Goal: Transaction & Acquisition: Book appointment/travel/reservation

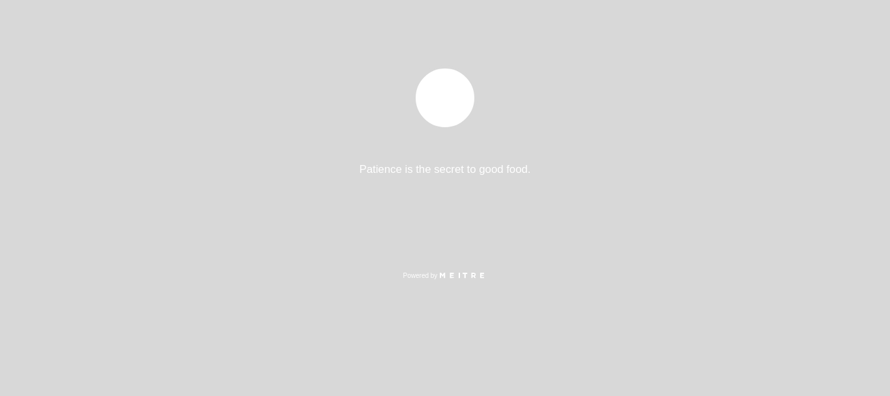
select select "es"
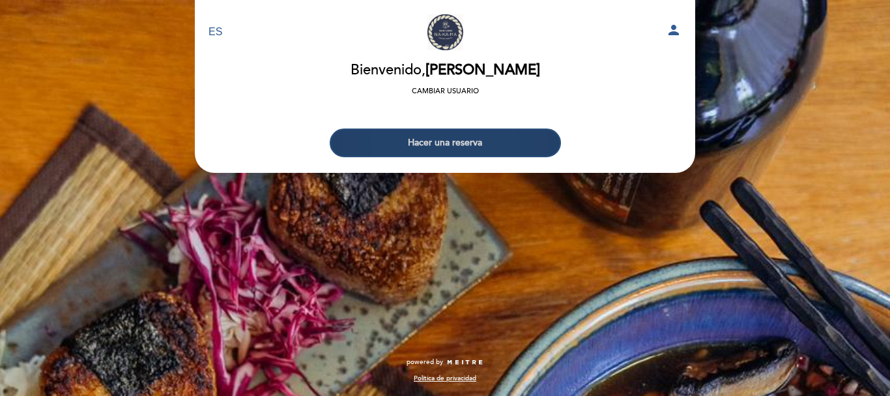
click at [512, 149] on button "Hacer una reserva" at bounding box center [445, 142] width 231 height 29
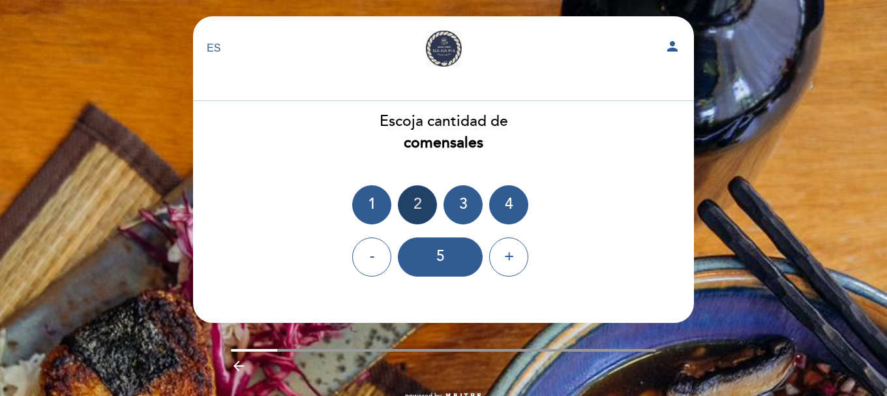
click at [417, 198] on div "2" at bounding box center [417, 204] width 39 height 39
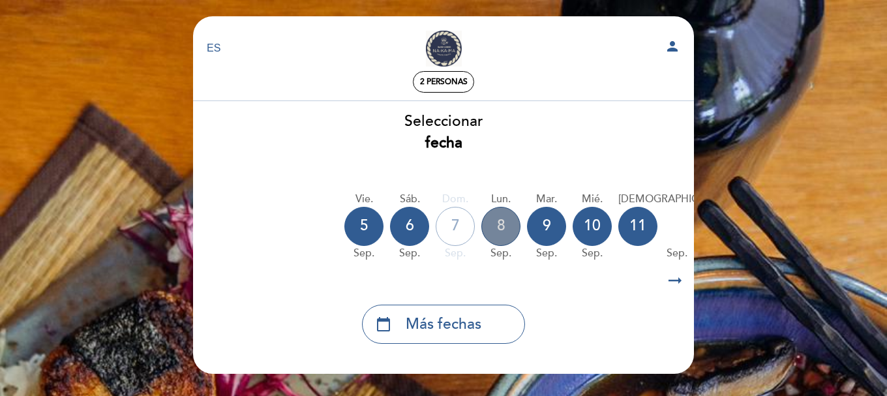
click at [502, 235] on div "8" at bounding box center [500, 226] width 39 height 39
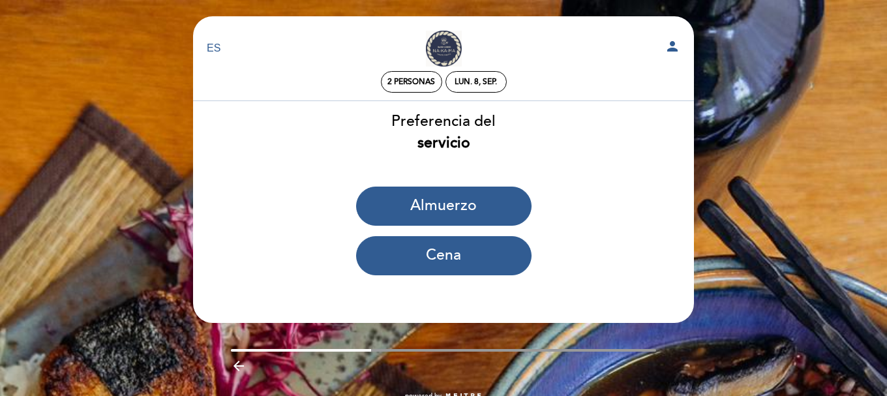
drag, startPoint x: 611, startPoint y: 360, endPoint x: 583, endPoint y: 320, distance: 48.6
click at [611, 360] on div "arrow_backward" at bounding box center [444, 368] width 426 height 20
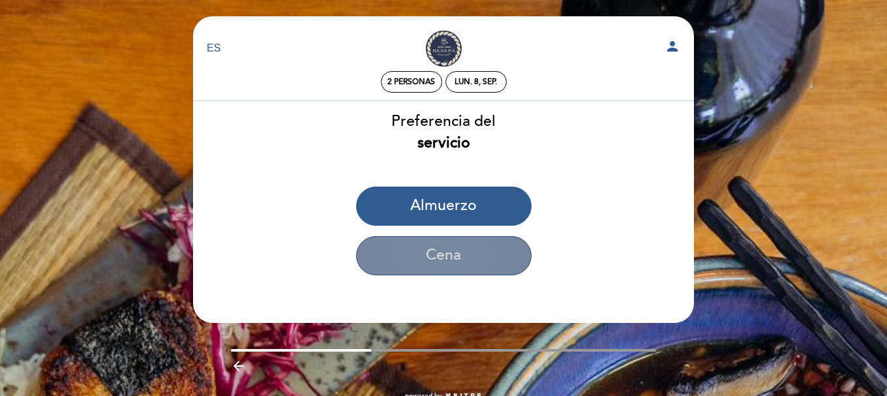
click at [494, 267] on button "Cena" at bounding box center [443, 255] width 175 height 39
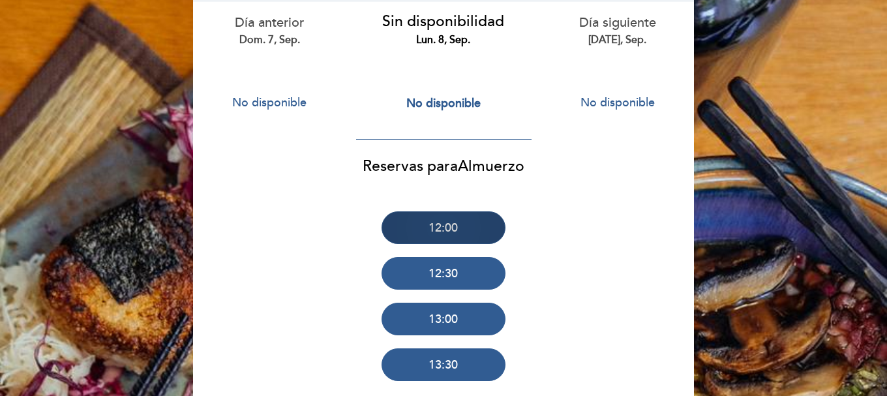
scroll to position [130, 0]
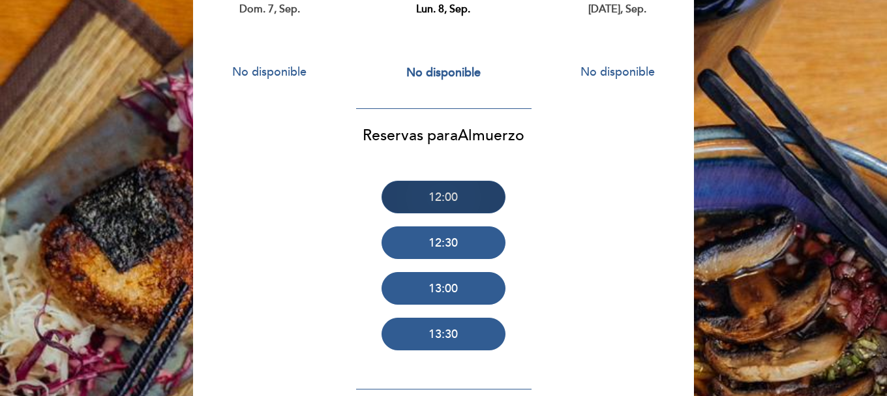
click at [472, 209] on button "12:00" at bounding box center [443, 197] width 124 height 33
select select "lunch"
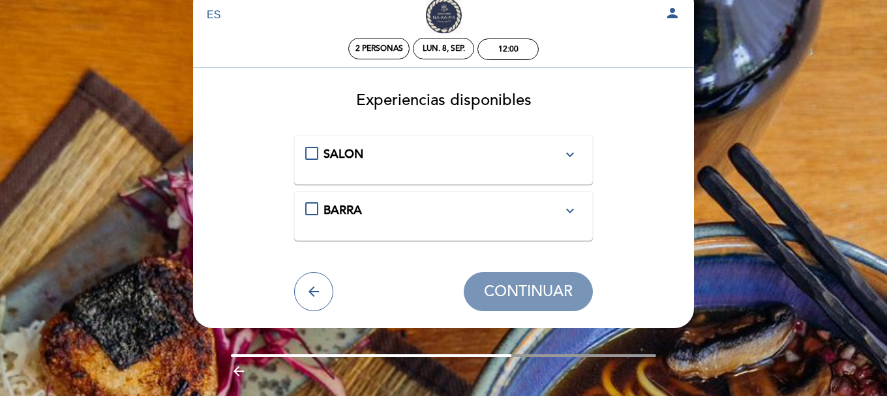
scroll to position [0, 0]
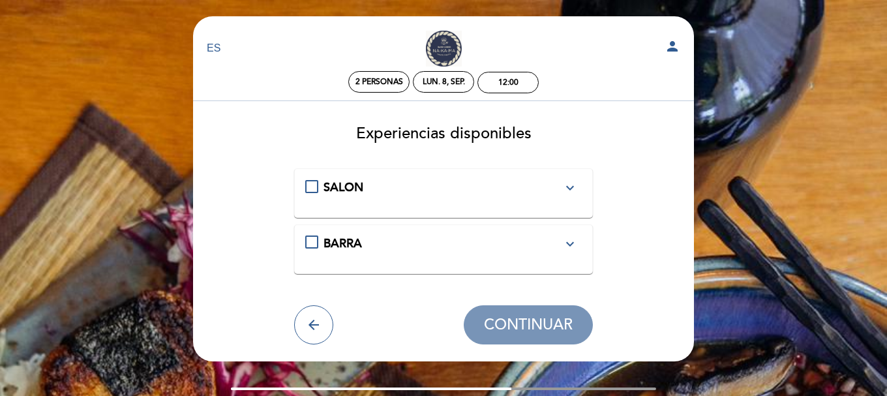
click at [315, 187] on div "SALON expand_more" at bounding box center [443, 187] width 277 height 17
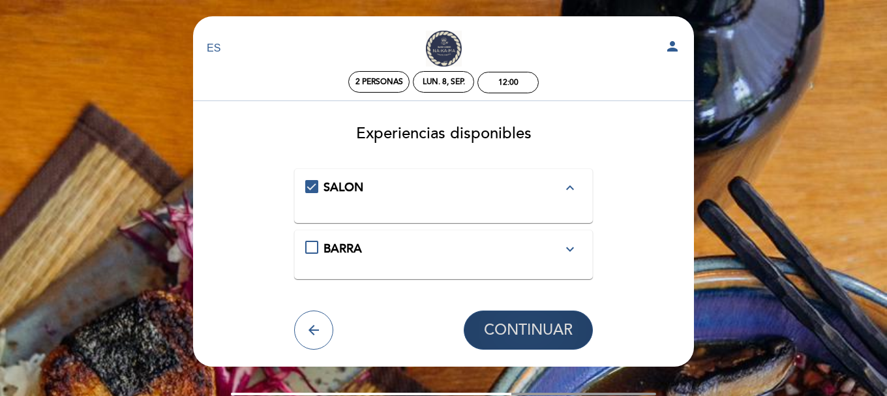
click at [521, 332] on span "CONTINUAR" at bounding box center [528, 330] width 89 height 18
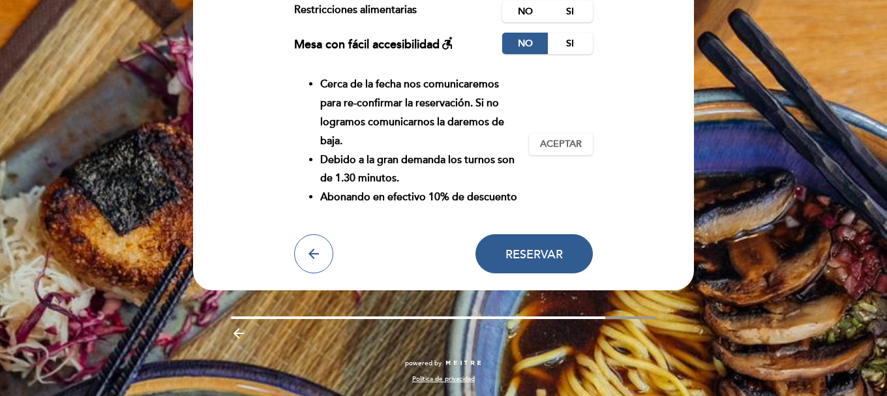
scroll to position [168, 0]
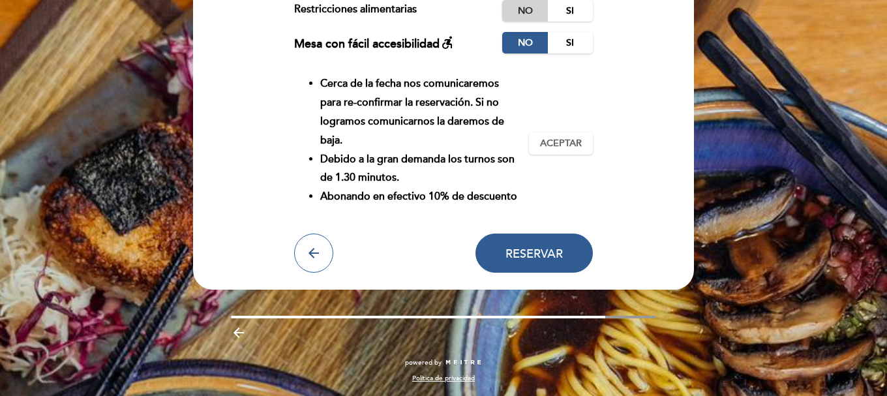
click at [531, 8] on label "No" at bounding box center [525, 11] width 46 height 22
click at [582, 136] on button "Aceptar Aceptado" at bounding box center [561, 143] width 64 height 22
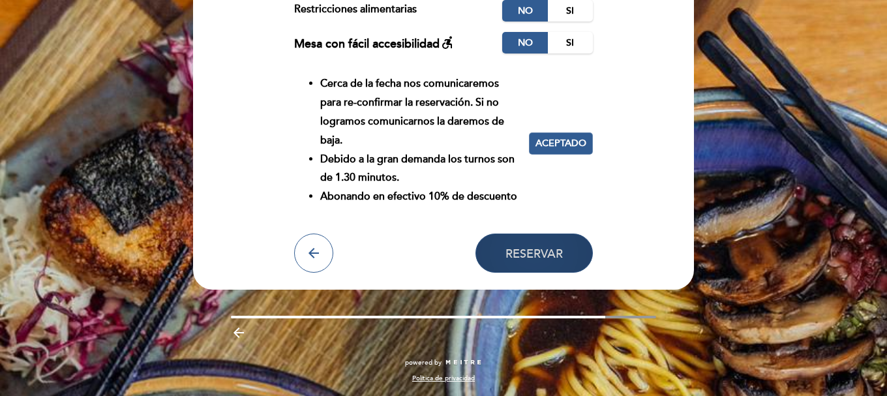
drag, startPoint x: 581, startPoint y: 239, endPoint x: 570, endPoint y: 243, distance: 12.0
click at [576, 241] on button "Reservar" at bounding box center [533, 252] width 117 height 39
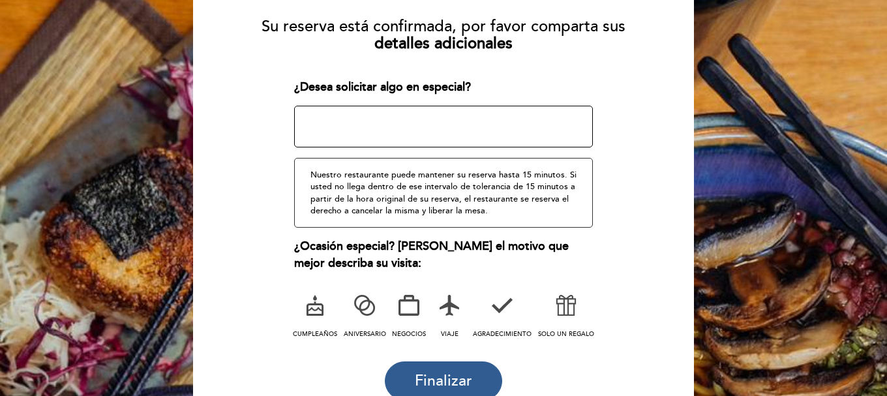
scroll to position [164, 0]
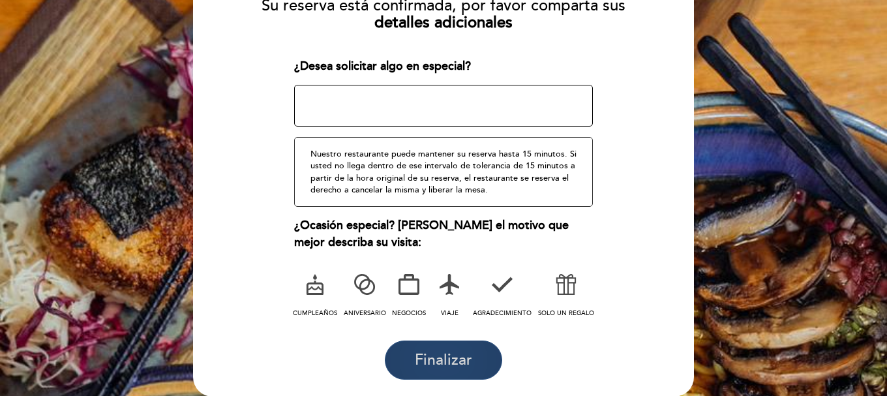
click at [463, 364] on span "Finalizar" at bounding box center [443, 360] width 57 height 18
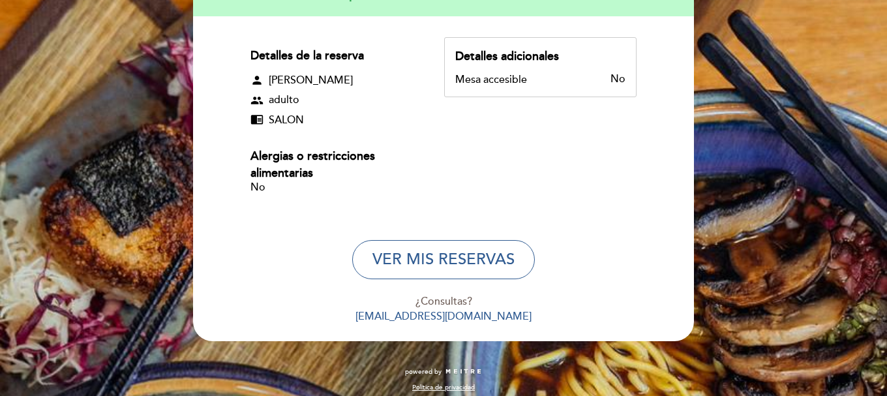
scroll to position [175, 0]
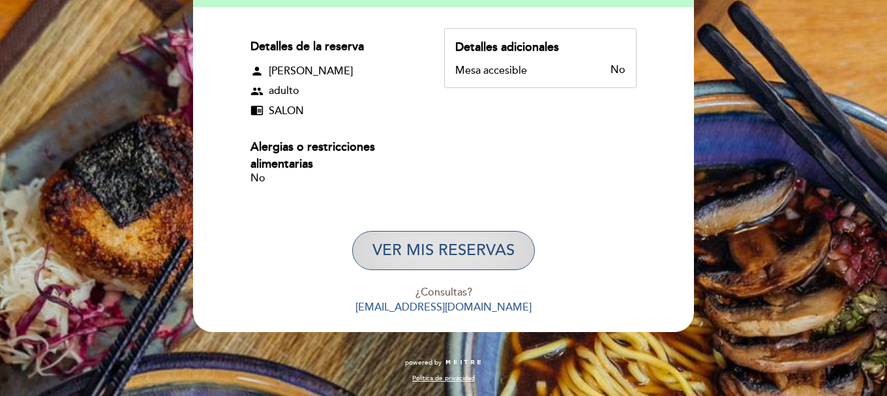
click at [462, 244] on button "VER MIS RESERVAS" at bounding box center [443, 250] width 183 height 39
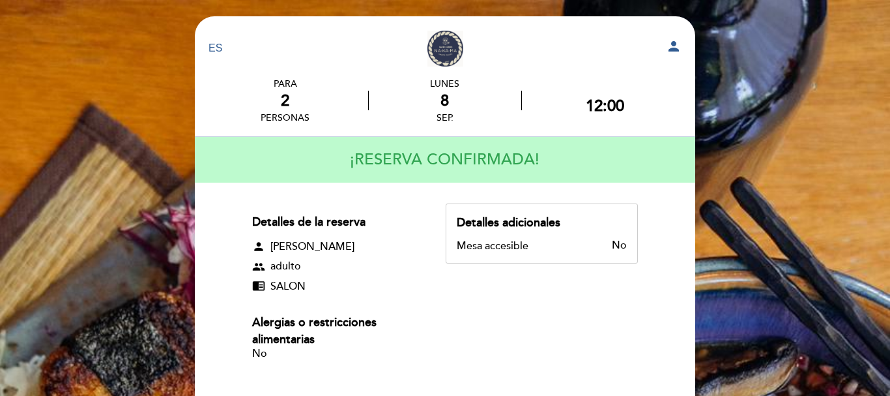
select select "es"
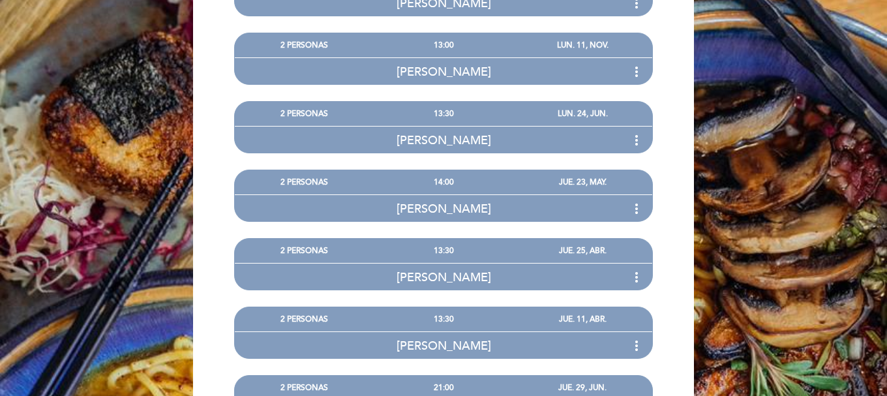
scroll to position [171, 0]
